Goal: Navigation & Orientation: Find specific page/section

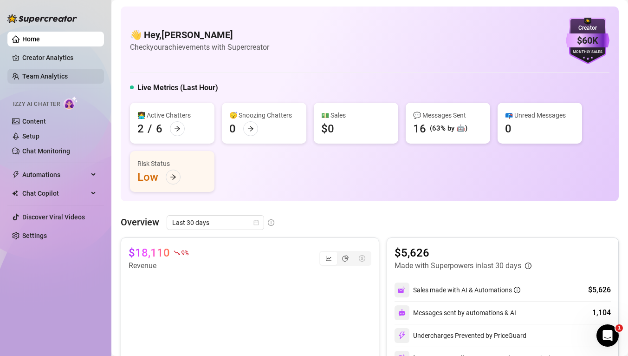
click at [33, 73] on link "Team Analytics" at bounding box center [44, 75] width 45 height 7
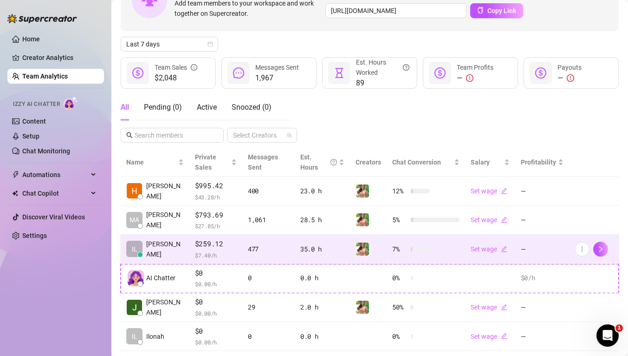
scroll to position [84, 0]
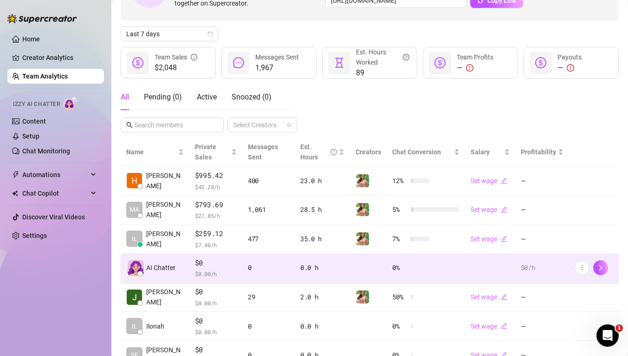
click at [216, 266] on span "$0" at bounding box center [216, 262] width 42 height 11
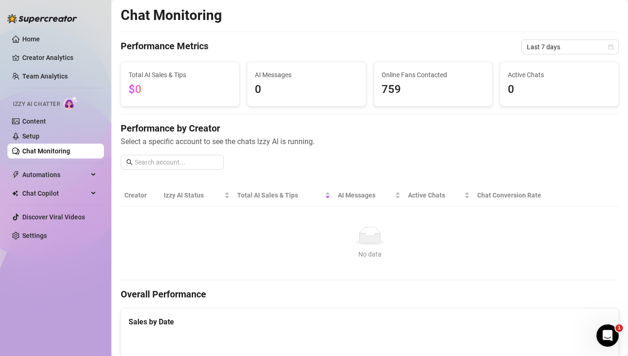
click at [46, 151] on link "Chat Monitoring" at bounding box center [46, 150] width 48 height 7
click at [33, 121] on link "Content" at bounding box center [34, 120] width 24 height 7
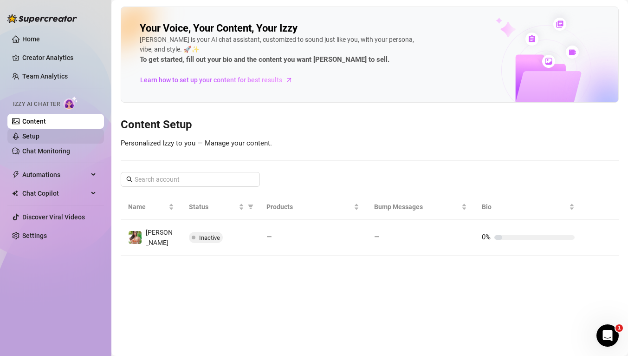
click at [31, 139] on link "Setup" at bounding box center [30, 135] width 17 height 7
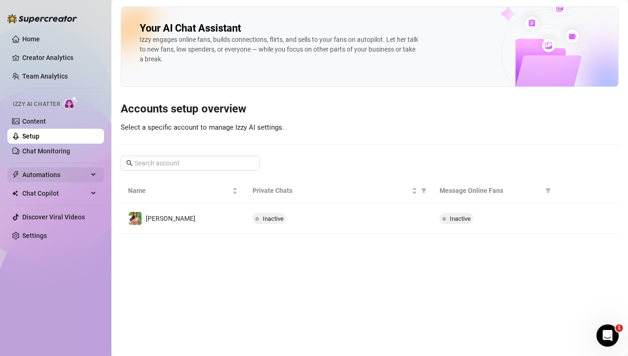
click at [30, 172] on span "Automations" at bounding box center [55, 174] width 66 height 15
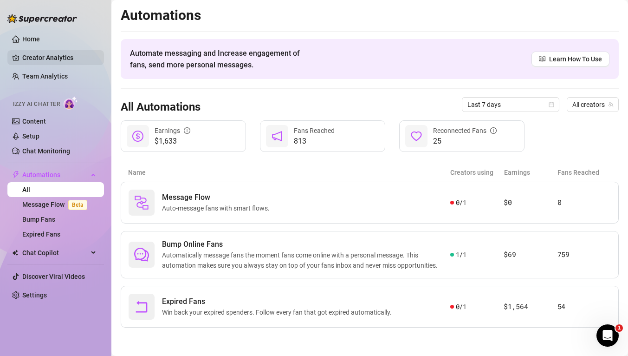
click at [40, 57] on link "Creator Analytics" at bounding box center [59, 57] width 74 height 15
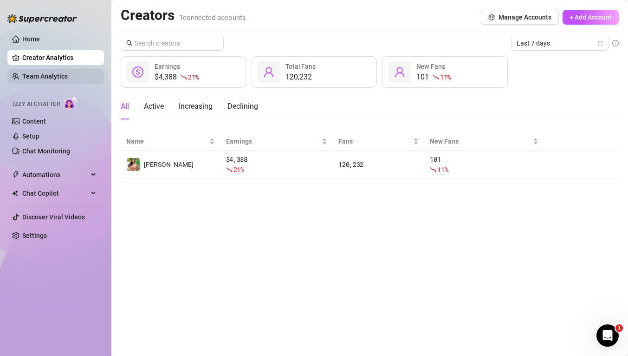
click at [39, 76] on link "Team Analytics" at bounding box center [44, 75] width 45 height 7
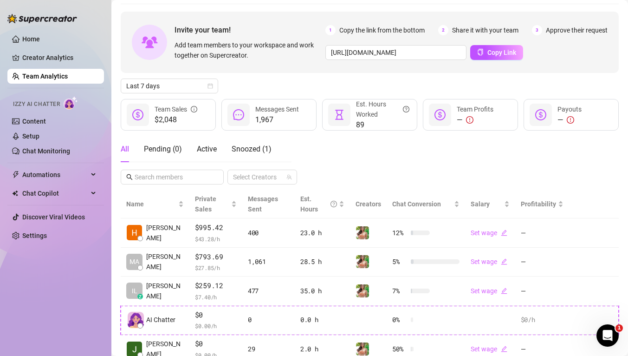
scroll to position [29, 0]
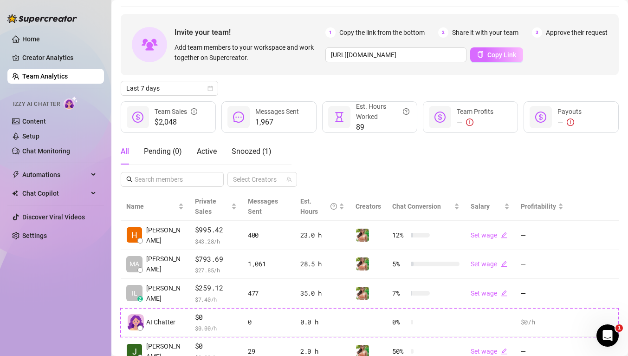
click at [494, 58] on span "Copy Link" at bounding box center [501, 54] width 29 height 7
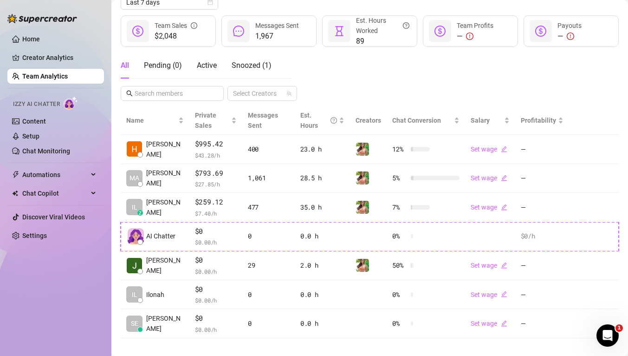
scroll to position [125, 0]
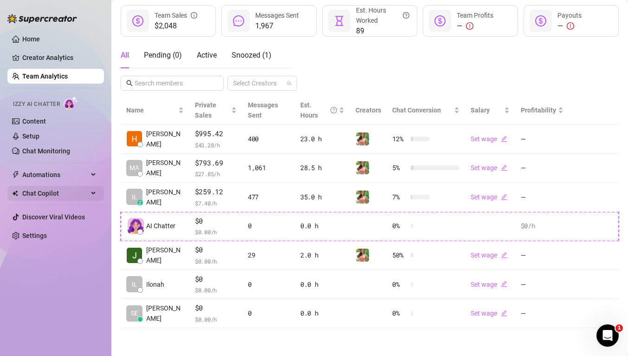
click at [93, 193] on icon at bounding box center [94, 193] width 5 height 0
